Goal: Information Seeking & Learning: Learn about a topic

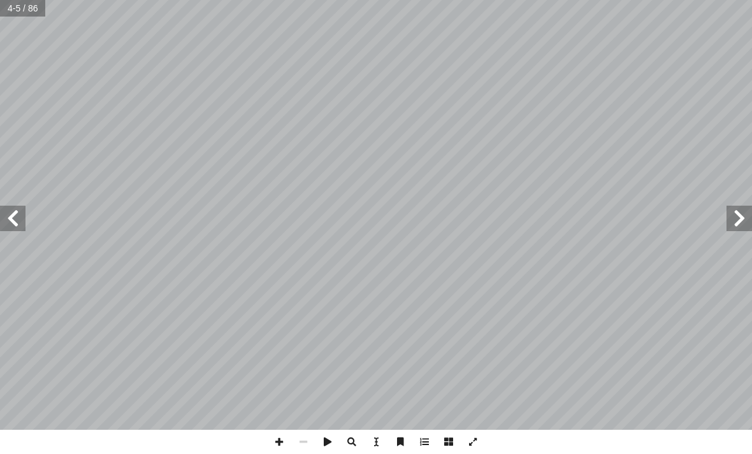
scroll to position [36, 0]
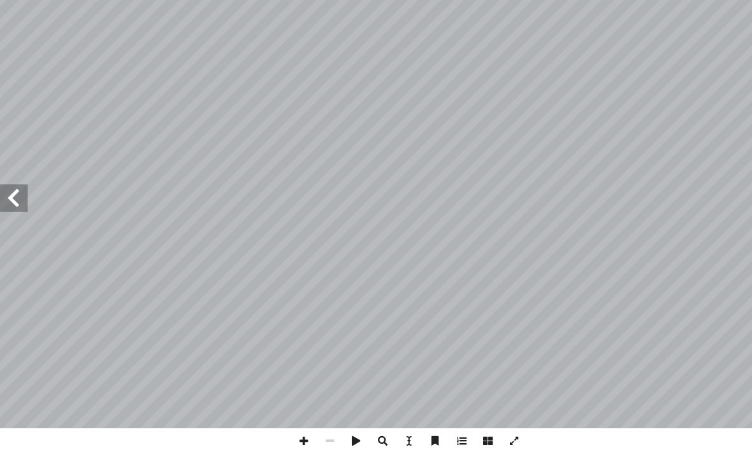
click at [17, 206] on span at bounding box center [12, 218] width 25 height 25
click at [20, 206] on span at bounding box center [12, 218] width 25 height 25
click at [18, 206] on span at bounding box center [12, 218] width 25 height 25
click at [20, 206] on span at bounding box center [12, 218] width 25 height 25
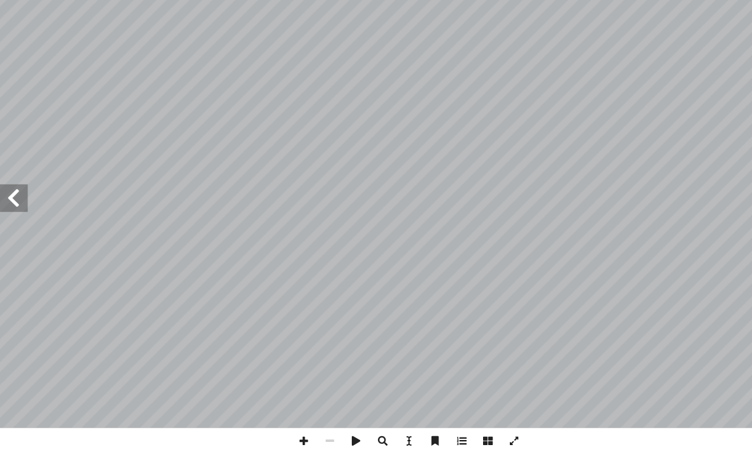
click at [23, 206] on span at bounding box center [12, 218] width 25 height 25
click at [20, 206] on span at bounding box center [12, 218] width 25 height 25
click at [21, 206] on span at bounding box center [12, 218] width 25 height 25
click at [18, 206] on span at bounding box center [12, 218] width 25 height 25
click at [17, 206] on span at bounding box center [12, 218] width 25 height 25
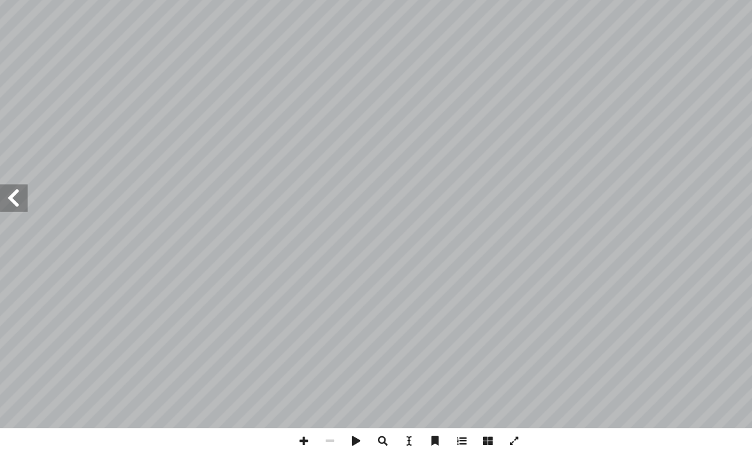
click at [7, 206] on span at bounding box center [12, 218] width 25 height 25
click at [11, 206] on span at bounding box center [12, 218] width 25 height 25
click at [17, 206] on span at bounding box center [12, 218] width 25 height 25
click at [15, 206] on span at bounding box center [12, 218] width 25 height 25
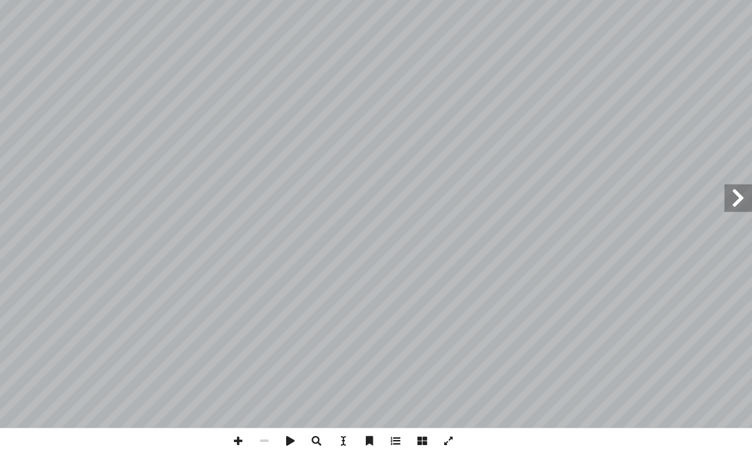
click at [727, 206] on span at bounding box center [739, 218] width 25 height 25
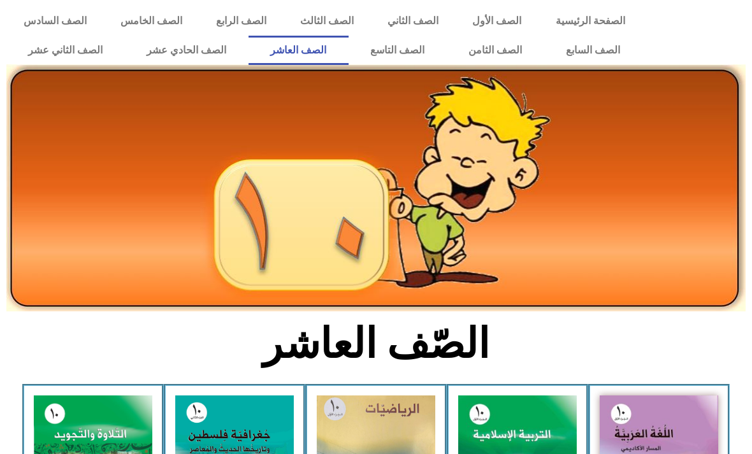
scroll to position [149, 0]
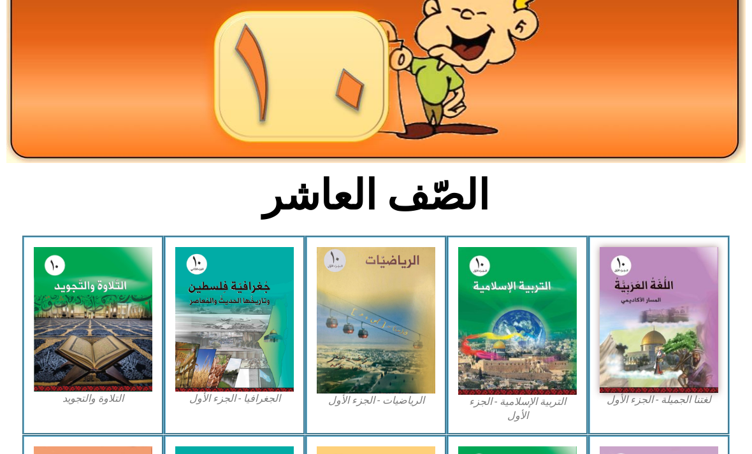
click at [516, 292] on img at bounding box center [517, 321] width 119 height 148
click at [515, 341] on img at bounding box center [517, 321] width 119 height 148
click at [518, 326] on img at bounding box center [517, 321] width 119 height 148
